Goal: Find contact information: Find contact information

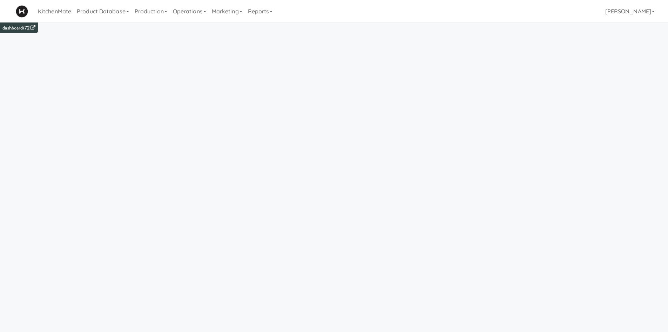
click at [414, 16] on div "KitchenMate Product Database Ingredients Ingredient Types Suppliers Recipes Rec…" at bounding box center [334, 11] width 637 height 22
click at [198, 14] on link "Operations" at bounding box center [189, 11] width 39 height 22
click at [229, 13] on link "Marketing" at bounding box center [227, 11] width 36 height 22
click at [276, 13] on link "Reports" at bounding box center [260, 11] width 31 height 22
click at [263, 69] on link "Invoices" at bounding box center [273, 68] width 56 height 13
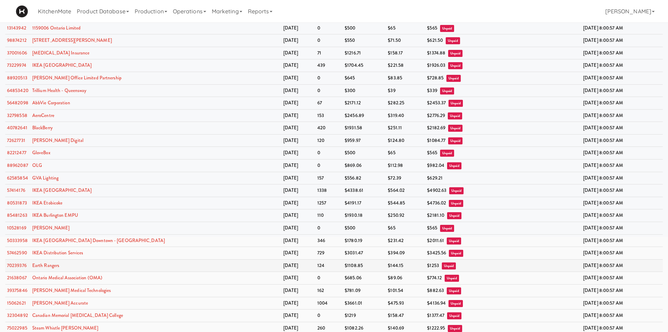
scroll to position [105, 0]
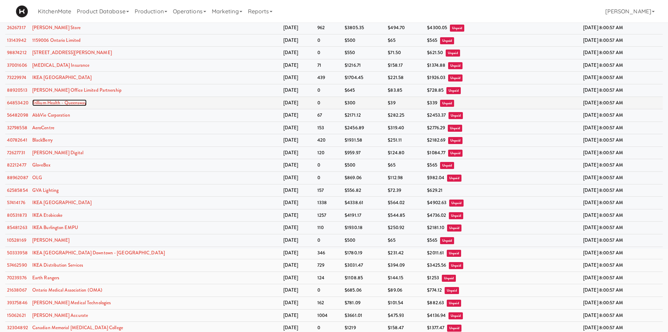
click at [41, 103] on link "Trillium Health - Queensway" at bounding box center [59, 102] width 54 height 7
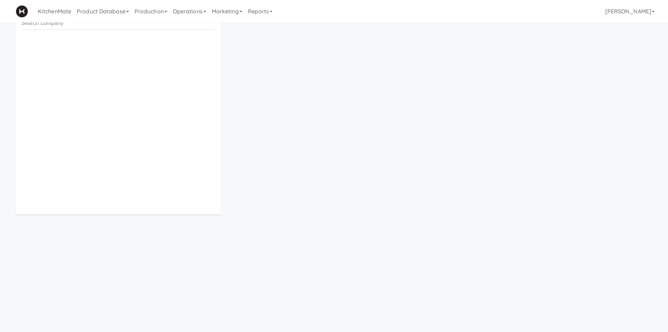
scroll to position [22, 0]
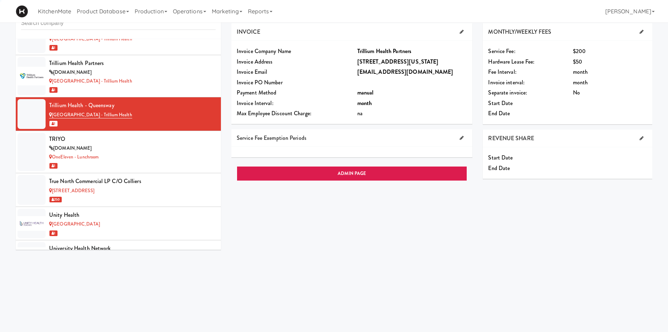
scroll to position [4389, 0]
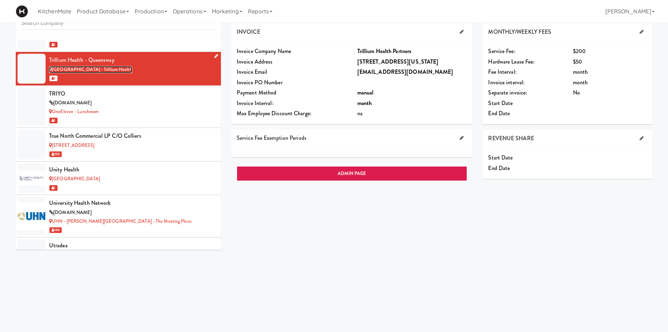
click at [126, 66] on link "[GEOGRAPHIC_DATA] - Trillium Health" at bounding box center [90, 69] width 83 height 7
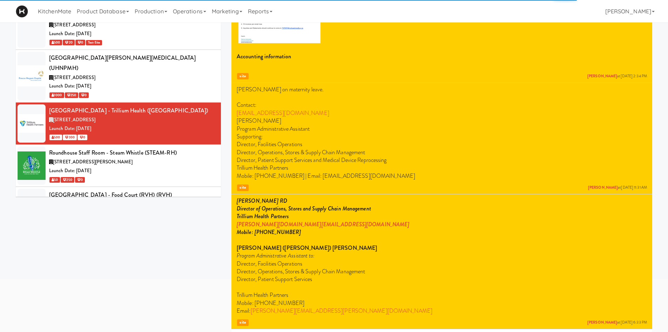
scroll to position [93, 0]
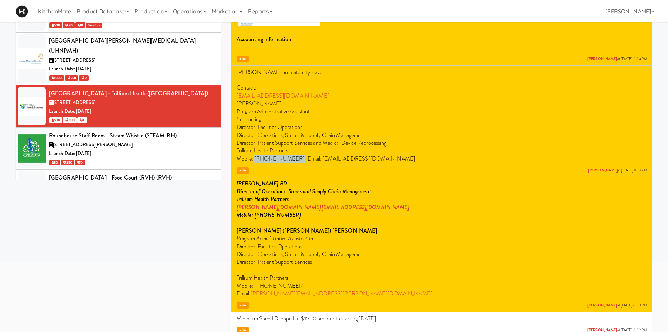
drag, startPoint x: 296, startPoint y: 156, endPoint x: 253, endPoint y: 159, distance: 43.2
click at [253, 159] on p "Mobile: [PHONE_NUMBER] | Email: [EMAIL_ADDRESS][DOMAIN_NAME]" at bounding box center [442, 159] width 410 height 8
click at [252, 160] on p "Mobile: [PHONE_NUMBER] | Email: [EMAIL_ADDRESS][DOMAIN_NAME]" at bounding box center [442, 159] width 410 height 8
drag, startPoint x: 255, startPoint y: 160, endPoint x: 297, endPoint y: 160, distance: 41.7
click at [297, 160] on p "Mobile: [PHONE_NUMBER] | Email: [EMAIL_ADDRESS][DOMAIN_NAME]" at bounding box center [442, 159] width 410 height 8
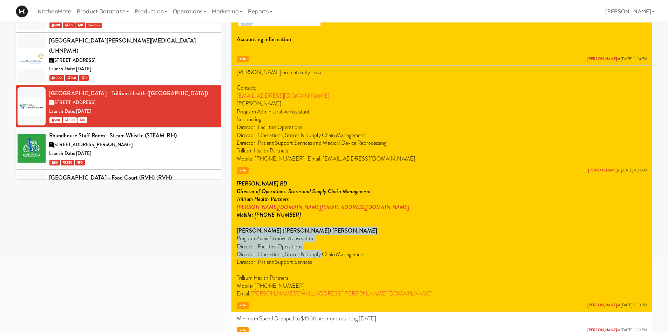
drag, startPoint x: 243, startPoint y: 231, endPoint x: 321, endPoint y: 258, distance: 82.2
click at [321, 258] on p "[PERSON_NAME] RD Director of Operations, Stores and Supply Chain Management Tri…" at bounding box center [442, 239] width 410 height 118
click at [321, 258] on span "Director, Operations, Stores & Supply Chain Management" at bounding box center [301, 254] width 128 height 8
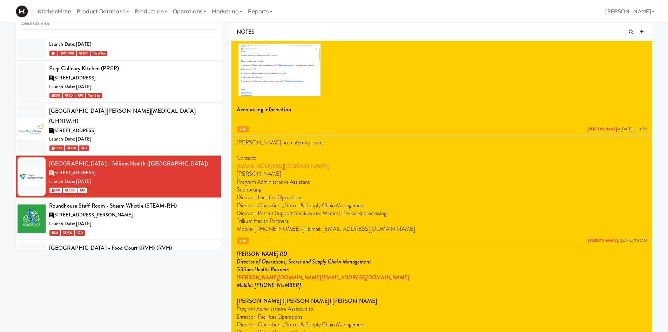
scroll to position [233, 0]
